Goal: Entertainment & Leisure: Consume media (video, audio)

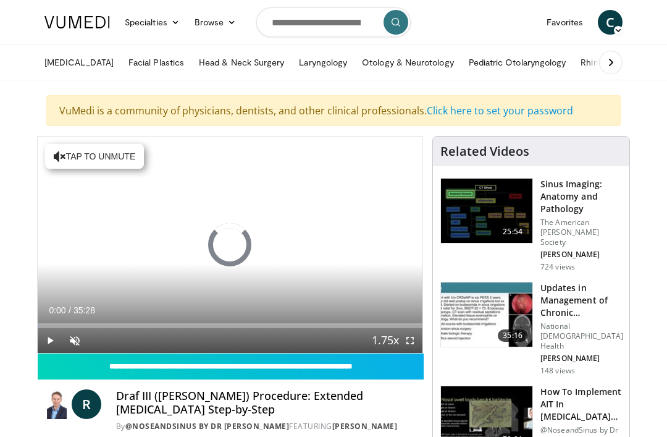
click at [411, 361] on input "**********" at bounding box center [231, 367] width 386 height 26
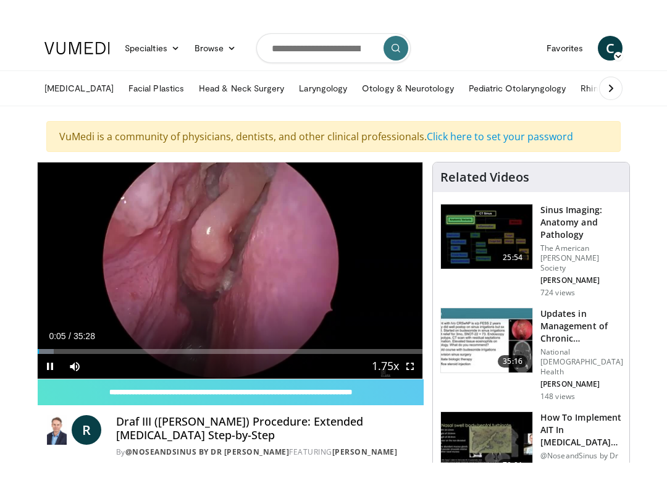
scroll to position [12, 0]
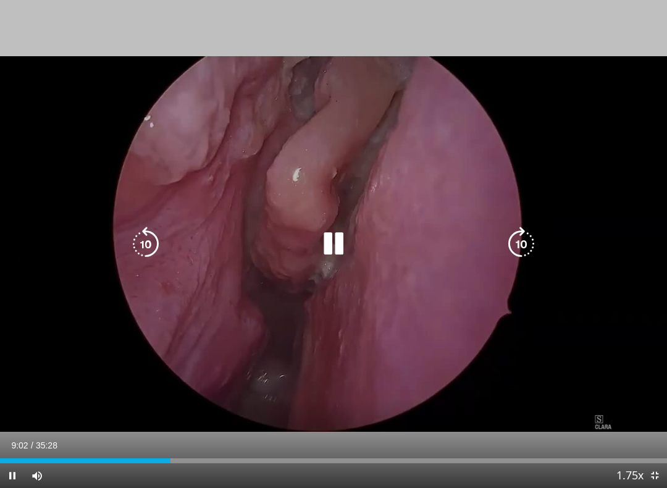
click at [528, 243] on icon "Video Player" at bounding box center [521, 244] width 35 height 35
click at [525, 246] on icon "Video Player" at bounding box center [521, 244] width 35 height 35
click at [538, 248] on icon "Video Player" at bounding box center [521, 244] width 35 height 35
click at [536, 250] on icon "Video Player" at bounding box center [521, 244] width 35 height 35
click at [537, 244] on icon "Video Player" at bounding box center [521, 244] width 35 height 35
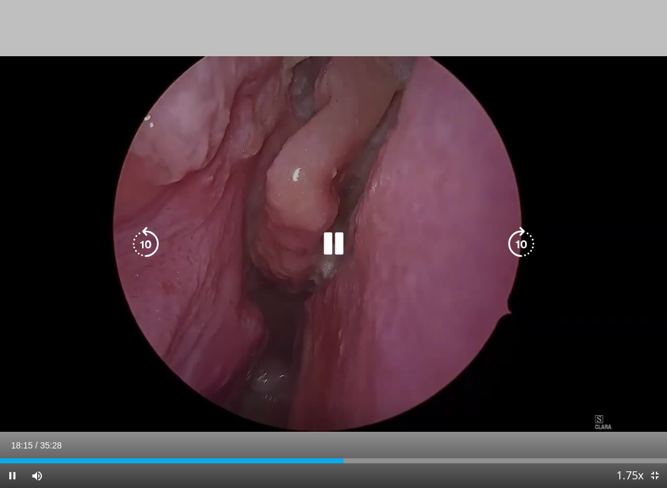
click at [525, 248] on icon "Video Player" at bounding box center [521, 244] width 35 height 35
click at [527, 241] on icon "Video Player" at bounding box center [521, 244] width 35 height 35
click at [533, 247] on icon "Video Player" at bounding box center [521, 244] width 35 height 35
click at [528, 240] on icon "Video Player" at bounding box center [521, 244] width 35 height 35
click at [530, 242] on icon "Video Player" at bounding box center [521, 244] width 35 height 35
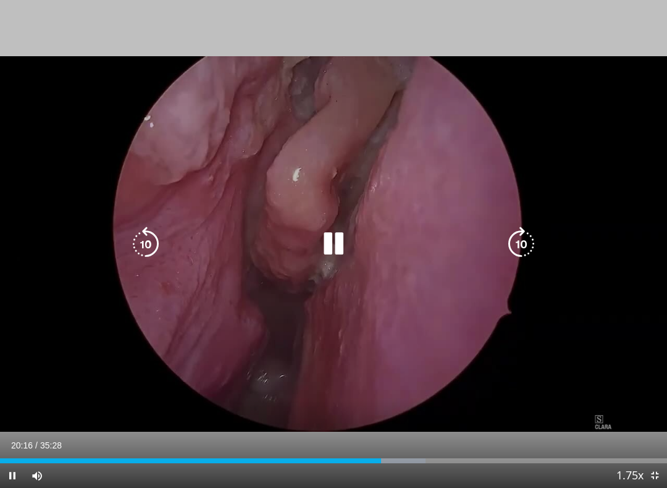
click at [531, 244] on icon "Video Player" at bounding box center [521, 244] width 35 height 35
click at [533, 247] on icon "Video Player" at bounding box center [521, 244] width 35 height 35
click at [525, 233] on icon "Video Player" at bounding box center [521, 244] width 35 height 35
click at [522, 234] on icon "Video Player" at bounding box center [521, 244] width 35 height 35
click at [523, 232] on icon "Video Player" at bounding box center [521, 244] width 35 height 35
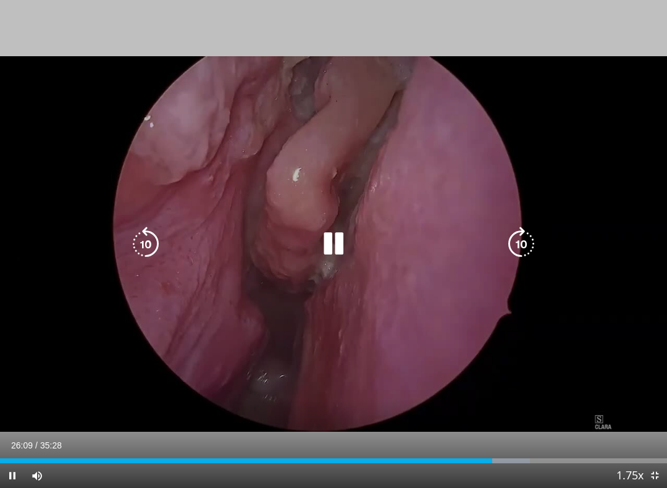
click at [533, 240] on icon "Video Player" at bounding box center [521, 244] width 35 height 35
click at [536, 245] on icon "Video Player" at bounding box center [521, 244] width 35 height 35
click at [520, 241] on icon "Video Player" at bounding box center [521, 244] width 35 height 35
click at [528, 239] on icon "Video Player" at bounding box center [521, 244] width 35 height 35
click at [528, 237] on icon "Video Player" at bounding box center [521, 244] width 35 height 35
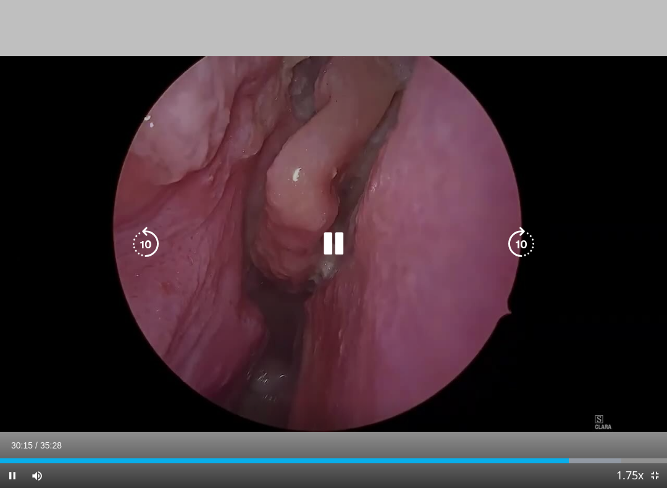
click at [531, 240] on icon "Video Player" at bounding box center [521, 244] width 35 height 35
click at [531, 246] on icon "Video Player" at bounding box center [521, 244] width 35 height 35
click at [531, 241] on icon "Video Player" at bounding box center [521, 244] width 35 height 35
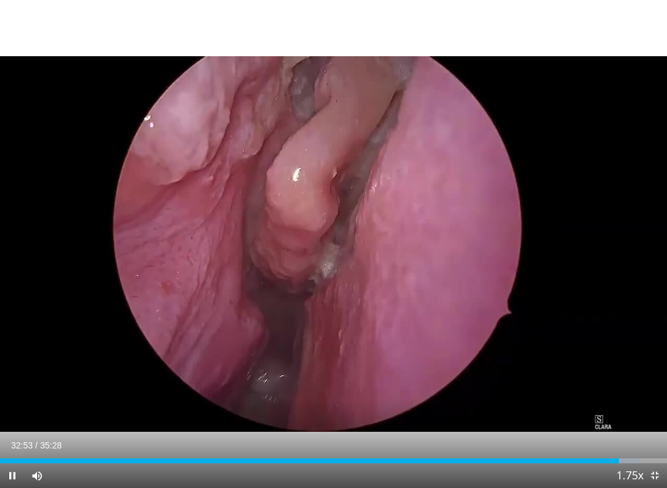
click at [627, 202] on div "20 seconds Tap to unmute" at bounding box center [333, 244] width 667 height 488
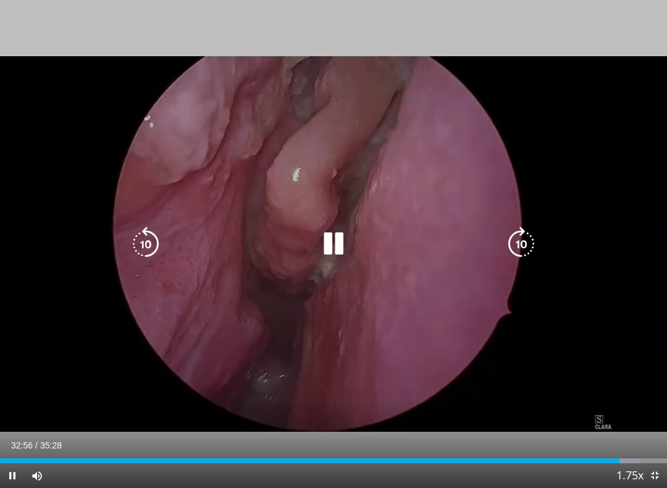
click at [530, 241] on icon "Video Player" at bounding box center [521, 244] width 35 height 35
click at [526, 242] on icon "Video Player" at bounding box center [521, 244] width 35 height 35
